Goal: Task Accomplishment & Management: Manage account settings

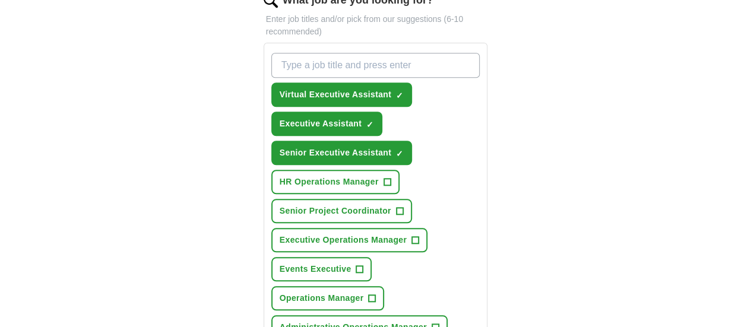
scroll to position [653, 0]
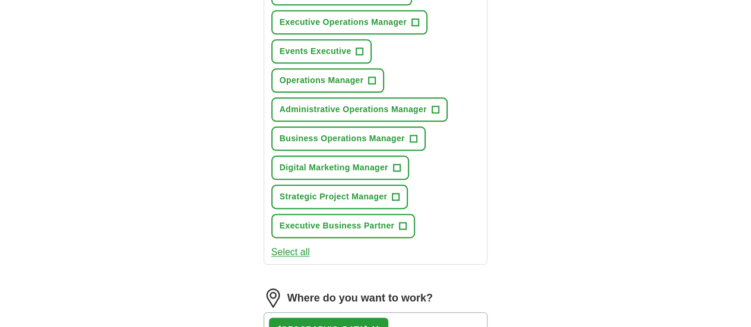
click at [341, 312] on div "London ×" at bounding box center [376, 329] width 225 height 34
click at [317, 312] on div "London ×" at bounding box center [376, 329] width 225 height 34
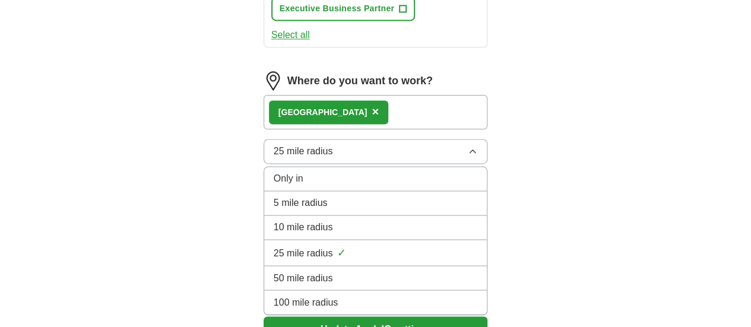
click at [283, 172] on div "Only in" at bounding box center [376, 179] width 204 height 14
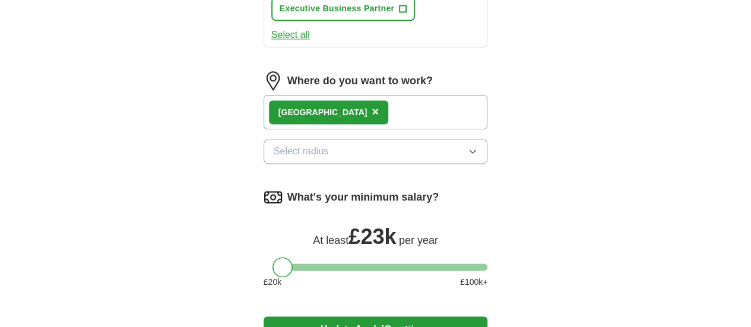
scroll to position [653, 0]
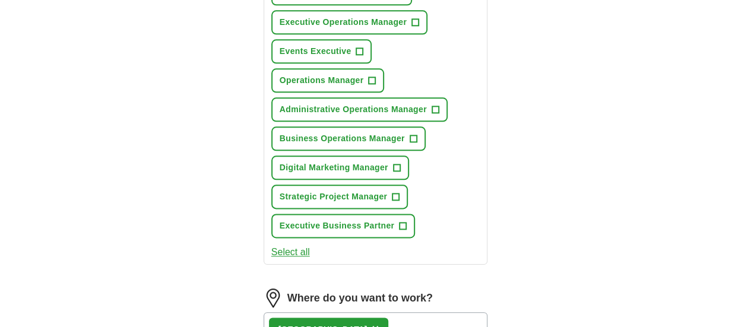
click at [312, 312] on div "London ×" at bounding box center [376, 329] width 225 height 34
click at [372, 323] on span "×" at bounding box center [375, 329] width 7 height 13
click at [290, 312] on input at bounding box center [376, 324] width 225 height 25
drag, startPoint x: 290, startPoint y: 226, endPoint x: 177, endPoint y: 228, distance: 112.9
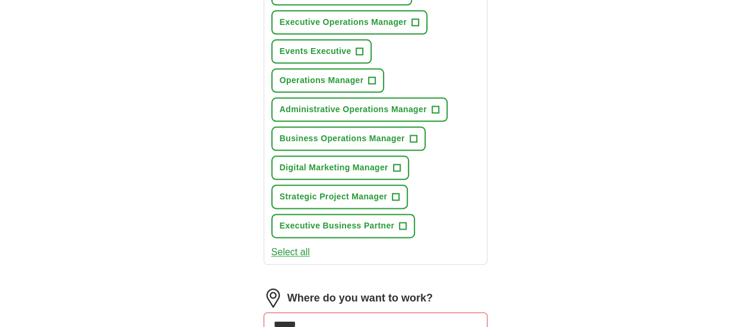
click at [177, 228] on div "ApplyIQ Let ApplyIQ do the hard work of searching and applying for jobs. Just t…" at bounding box center [376, 30] width 608 height 1295
drag, startPoint x: 285, startPoint y: 221, endPoint x: 207, endPoint y: 222, distance: 78.4
click at [224, 222] on div "Let ApplyIQ do the hard work of searching and applying for jobs. Just tell us w…" at bounding box center [376, 63] width 304 height 1228
type input "******"
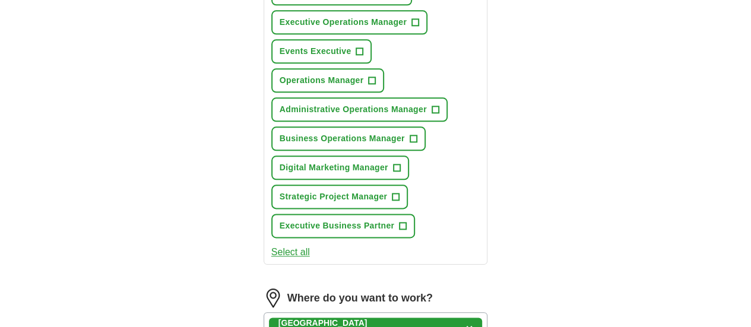
scroll to position [871, 0]
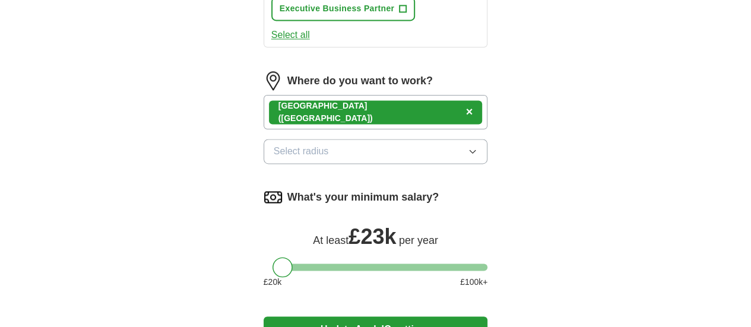
click at [343, 317] on button "Update ApplyIQ settings" at bounding box center [376, 329] width 225 height 25
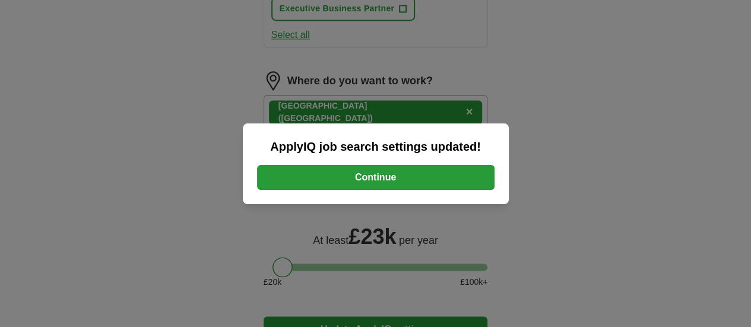
click at [362, 175] on button "Continue" at bounding box center [376, 177] width 238 height 25
